Goal: Information Seeking & Learning: Learn about a topic

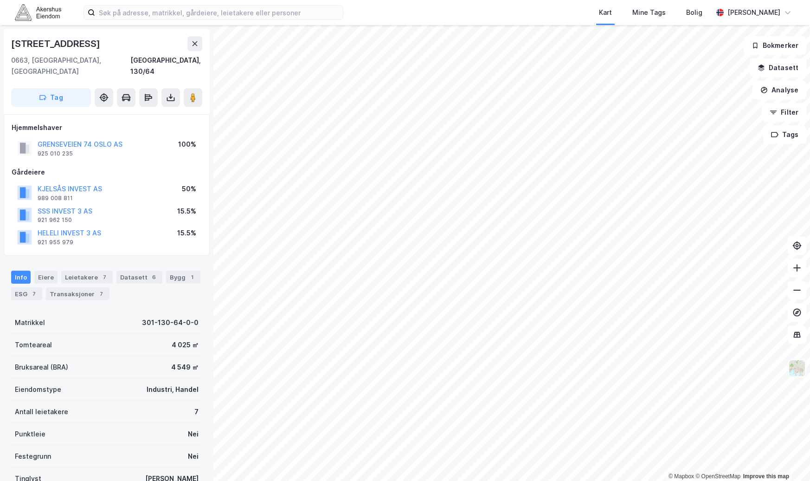
click at [795, 369] on img at bounding box center [797, 368] width 18 height 18
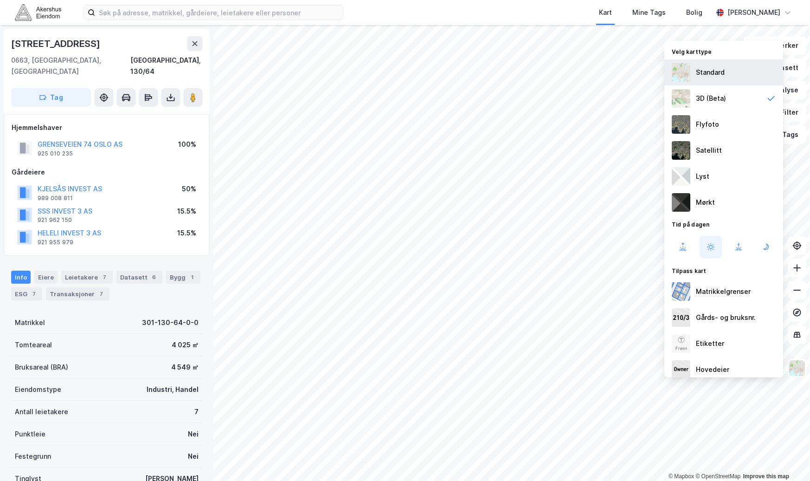
click at [714, 73] on div "Standard" at bounding box center [710, 72] width 29 height 11
